Goal: Task Accomplishment & Management: Use online tool/utility

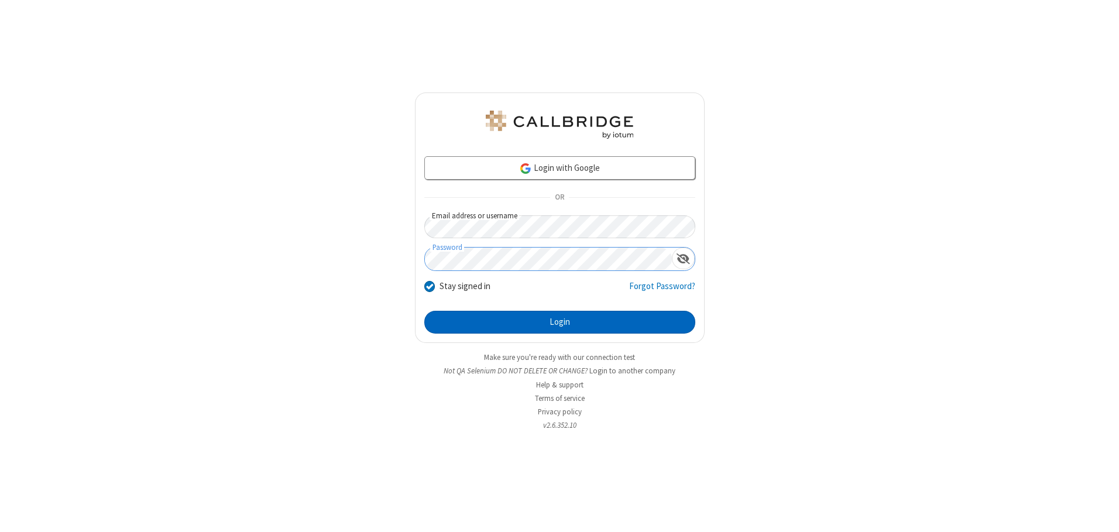
click at [559, 322] on button "Login" at bounding box center [559, 322] width 271 height 23
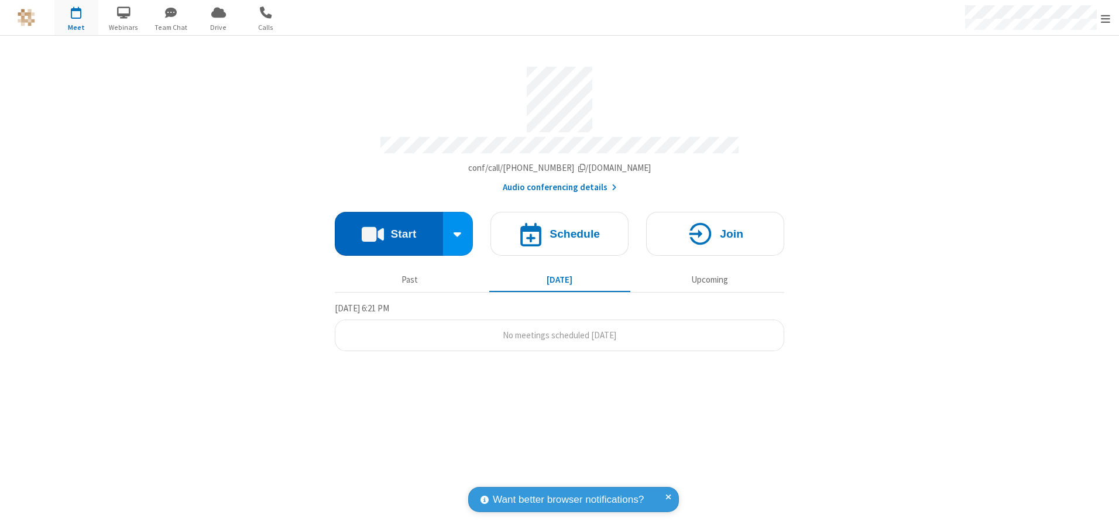
click at [389, 229] on button "Start" at bounding box center [389, 234] width 108 height 44
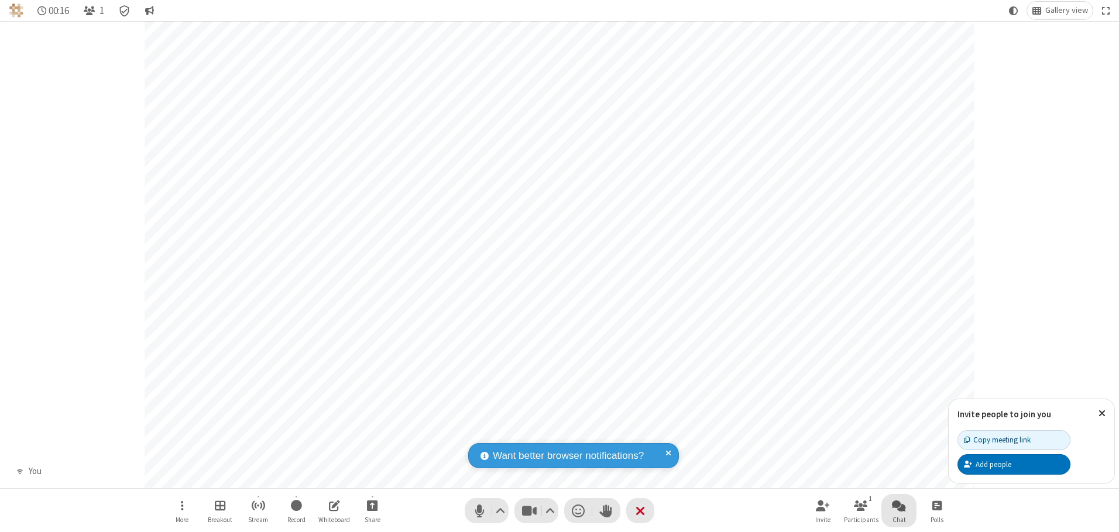
click at [899, 505] on span "Open chat" at bounding box center [899, 505] width 14 height 15
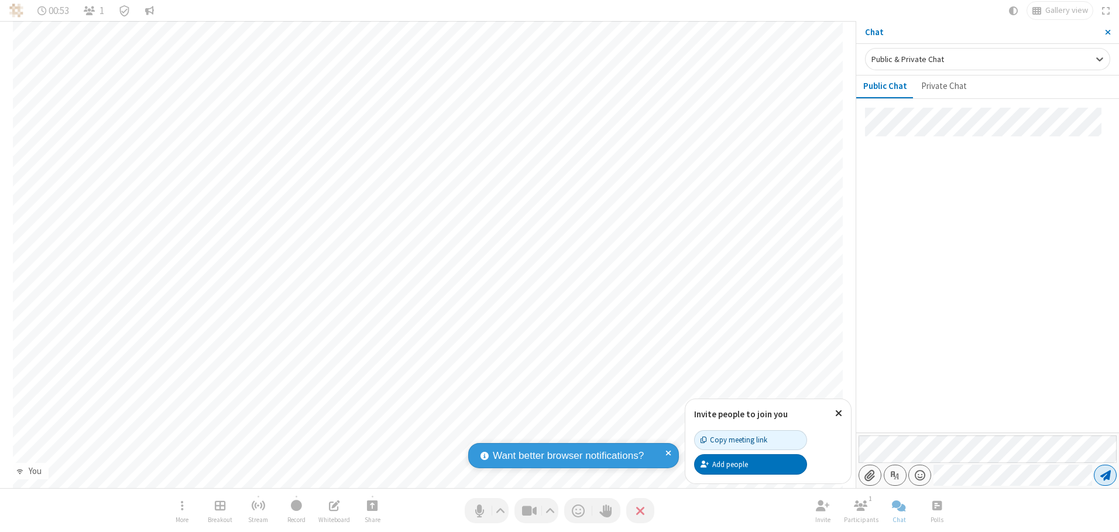
click at [1105, 475] on span "Send message" at bounding box center [1105, 475] width 11 height 12
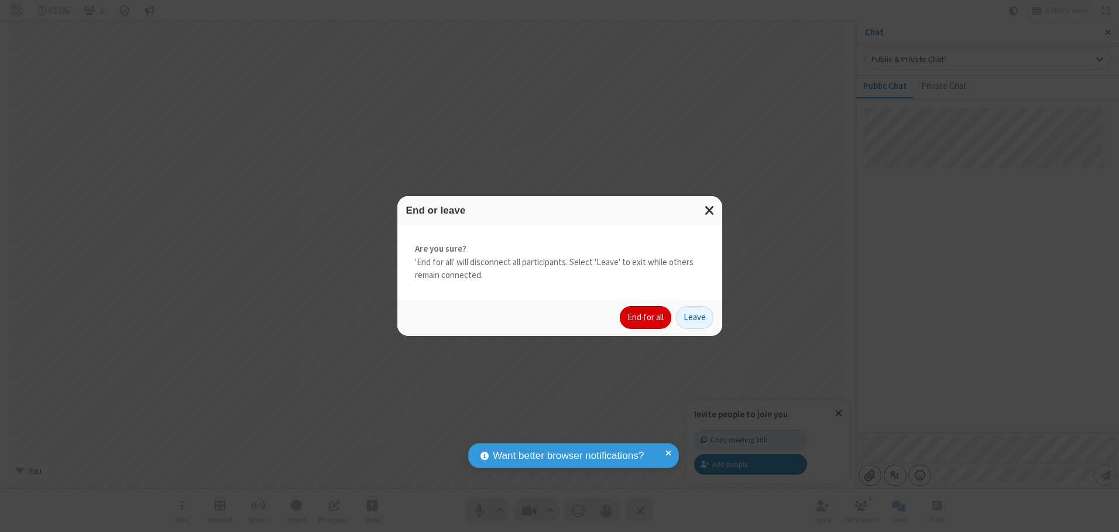
click at [646, 317] on button "End for all" at bounding box center [645, 317] width 51 height 23
